Goal: Use online tool/utility: Use online tool/utility

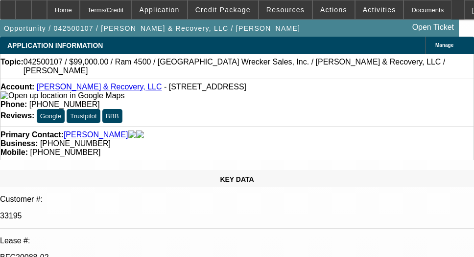
select select "0"
select select "2"
select select "0"
select select "6"
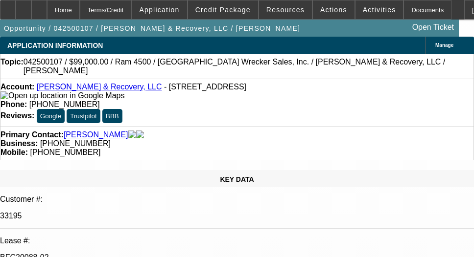
select select "0.1"
select select "2"
select select "0"
select select "6"
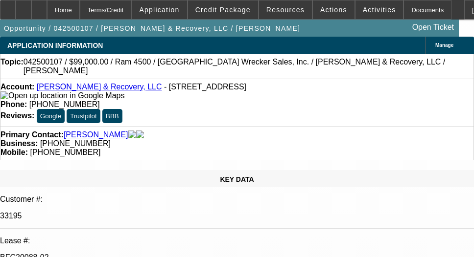
select select "0"
select select "2"
select select "0.1"
select select "4"
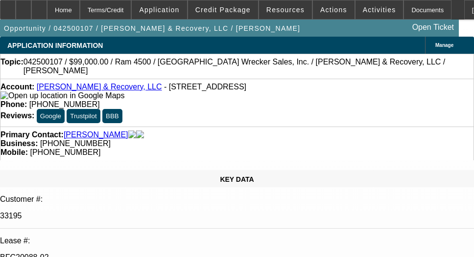
select select "0.1"
select select "2"
select select "0.1"
select select "4"
